Goal: Task Accomplishment & Management: Manage account settings

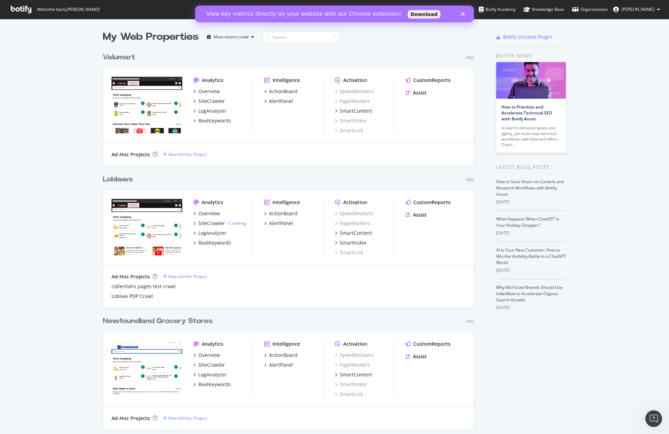
click at [648, 11] on span "[PERSON_NAME]" at bounding box center [638, 9] width 33 height 6
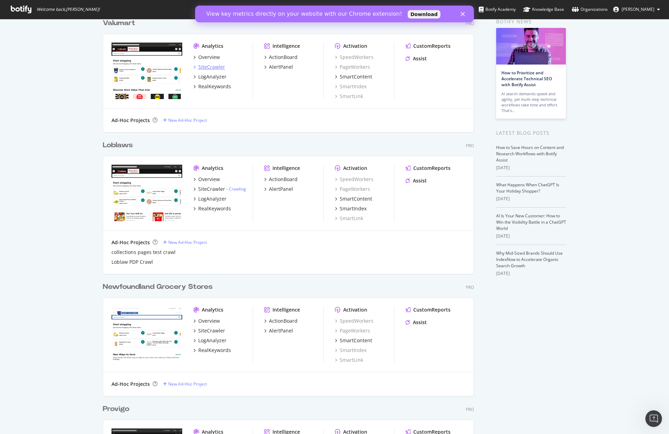
scroll to position [52, 0]
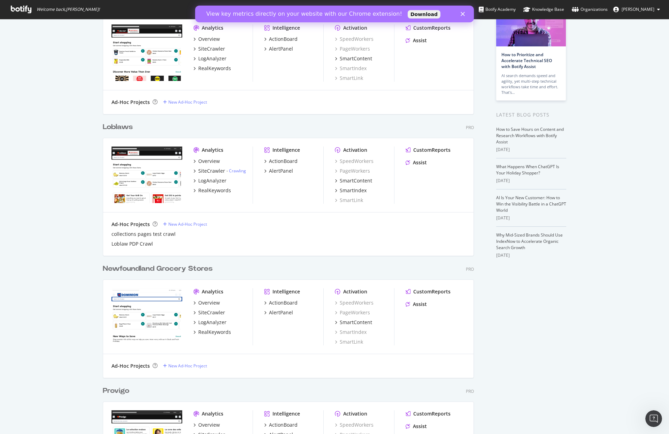
click at [123, 126] on div "Loblaws" at bounding box center [118, 127] width 30 height 10
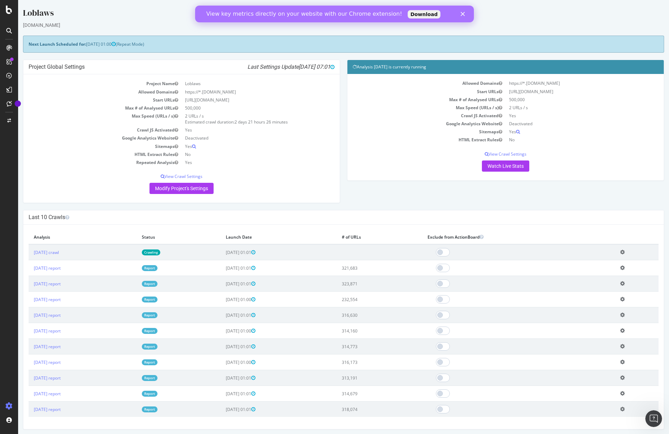
click at [464, 13] on polygon "Fermer" at bounding box center [463, 14] width 4 height 4
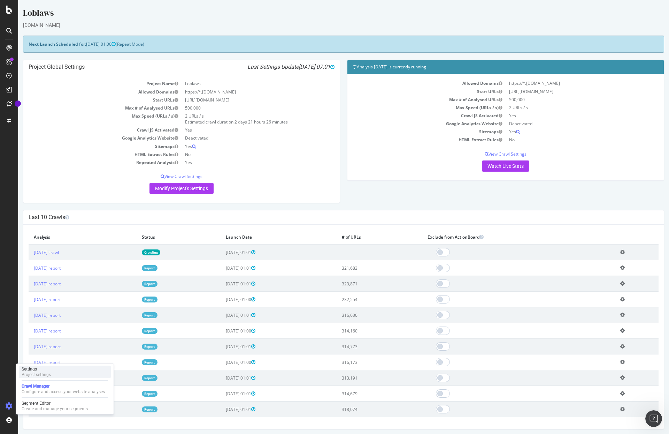
click at [41, 372] on div "Project settings" at bounding box center [36, 375] width 29 height 6
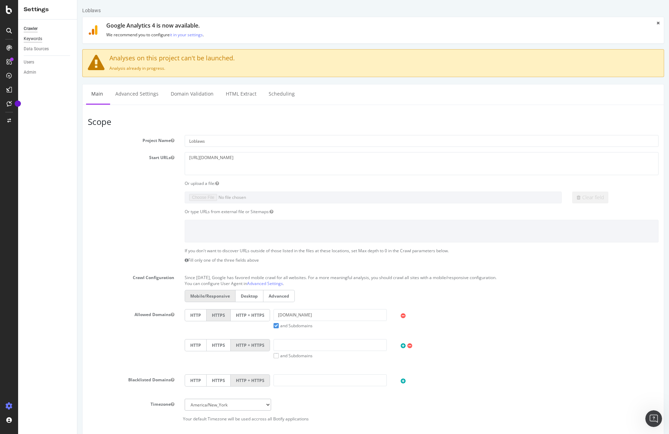
click at [36, 38] on div "Keywords" at bounding box center [33, 38] width 18 height 7
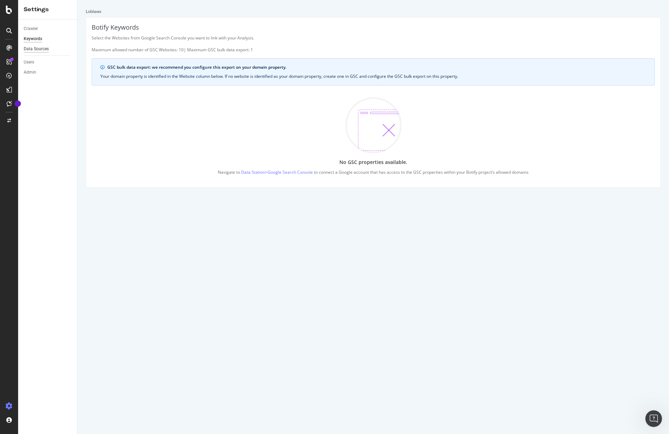
click at [37, 47] on div "Data Sources" at bounding box center [36, 48] width 25 height 7
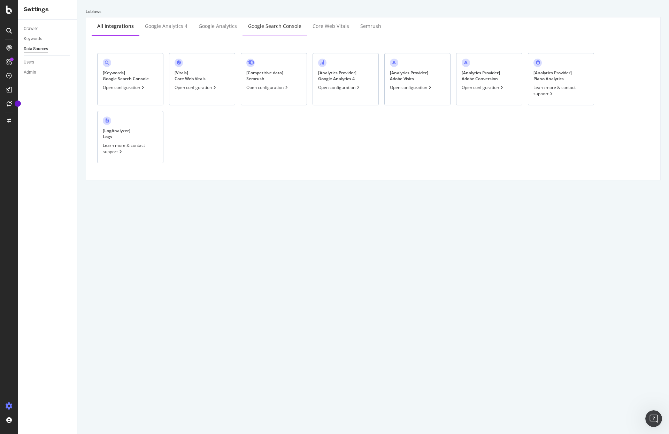
click at [272, 28] on div "Google Search Console" at bounding box center [274, 26] width 53 height 7
click at [219, 28] on div "Google Analytics" at bounding box center [218, 26] width 38 height 7
click at [280, 26] on div "Google Search Console" at bounding box center [274, 26] width 53 height 7
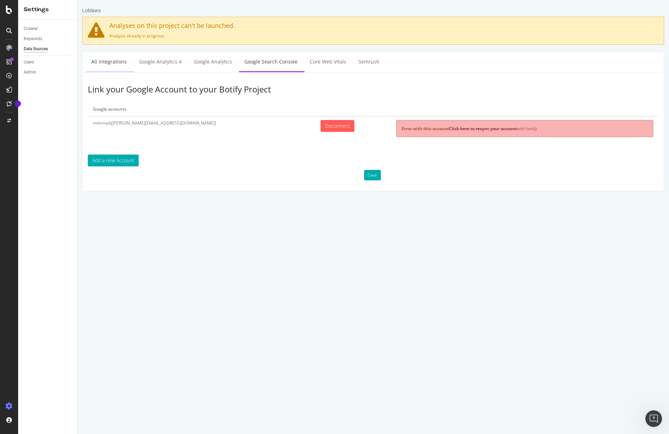
click at [111, 66] on link "All integrations" at bounding box center [109, 61] width 46 height 19
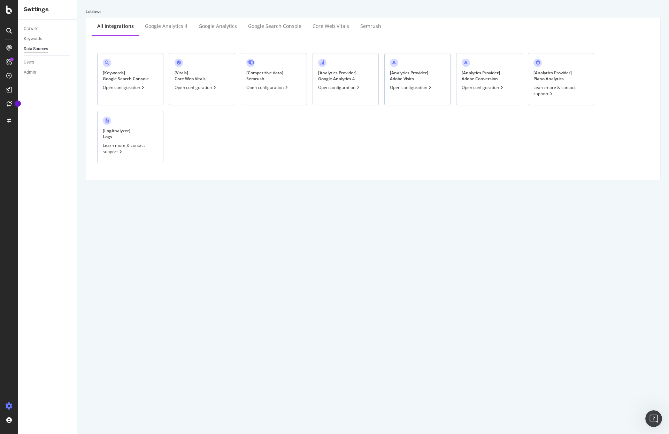
click at [133, 101] on div "[ Keywords ] Google Search Console Open configuration" at bounding box center [130, 79] width 66 height 52
